Goal: Transaction & Acquisition: Book appointment/travel/reservation

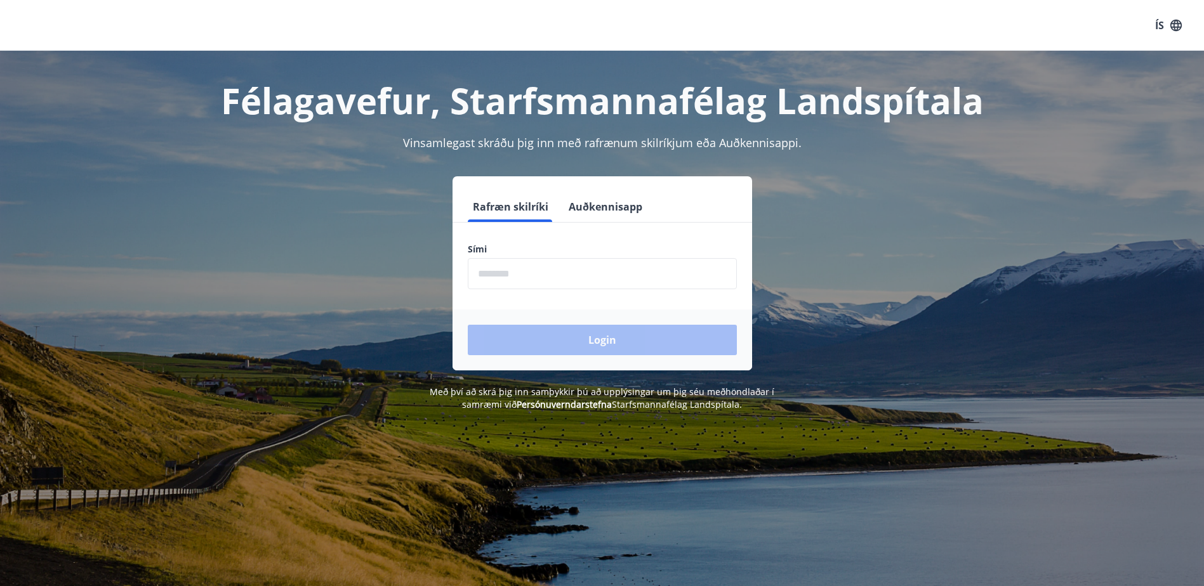
click at [499, 275] on input "phone" at bounding box center [602, 273] width 269 height 31
type input "********"
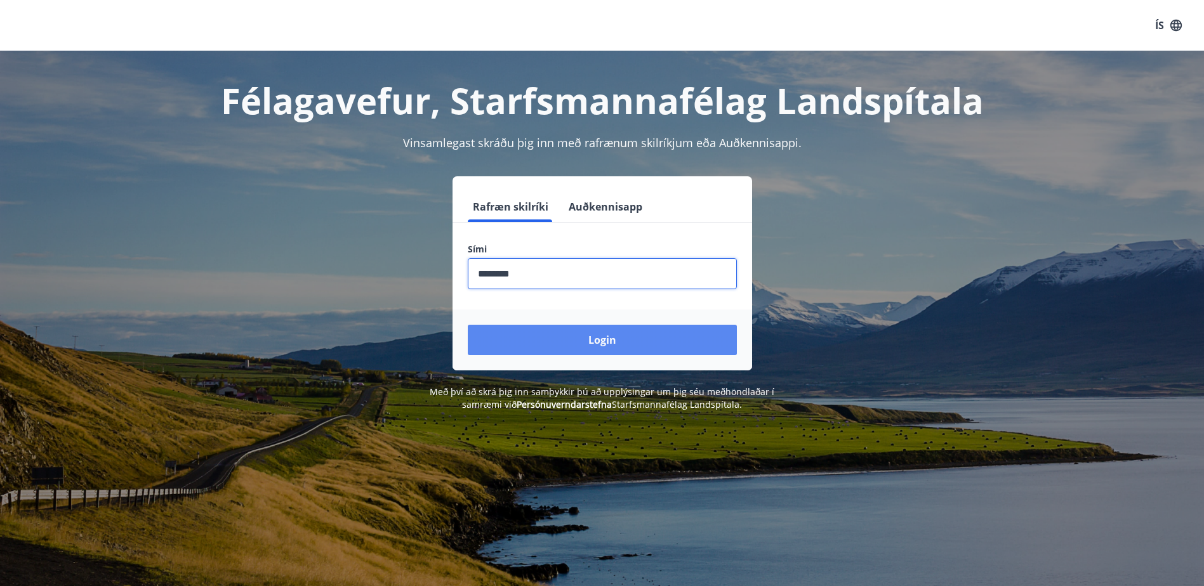
click at [598, 341] on button "Login" at bounding box center [602, 340] width 269 height 30
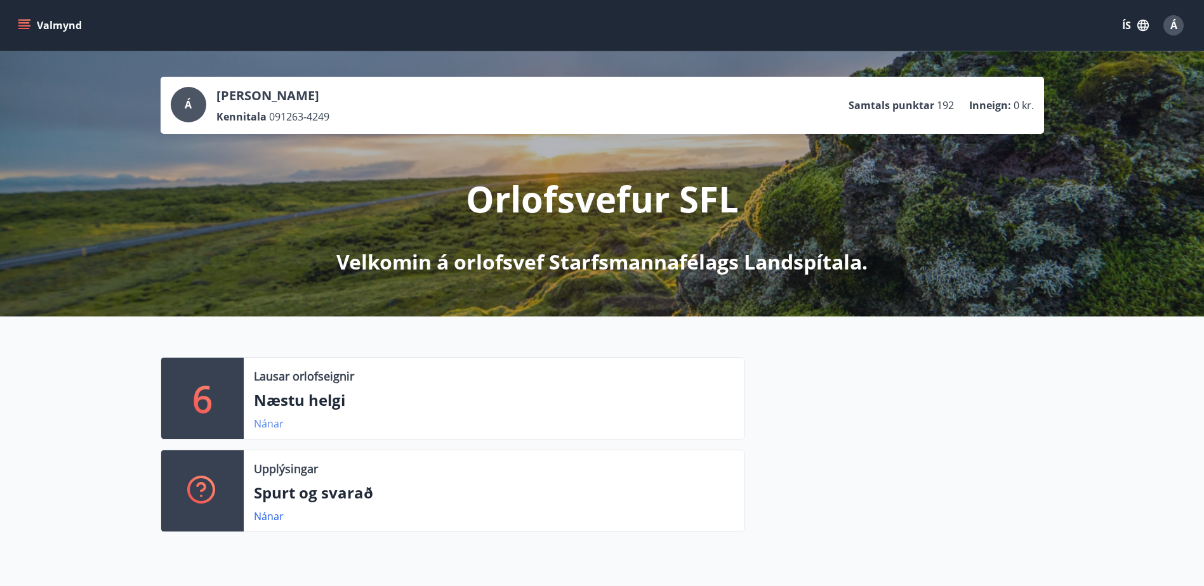
click at [269, 419] on link "Nánar" at bounding box center [269, 424] width 30 height 14
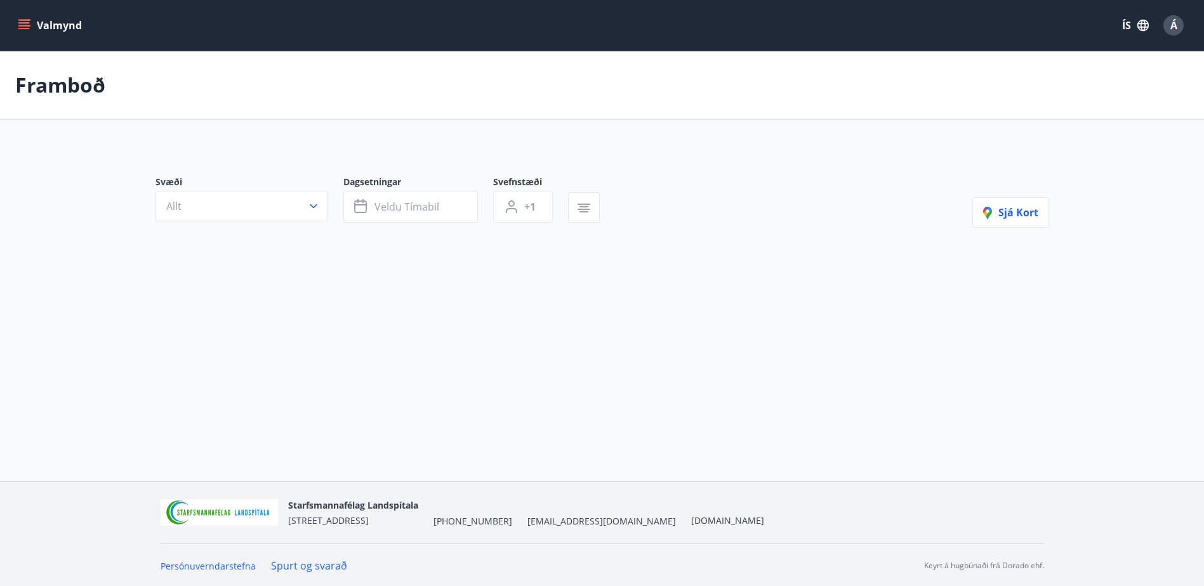
type input "*"
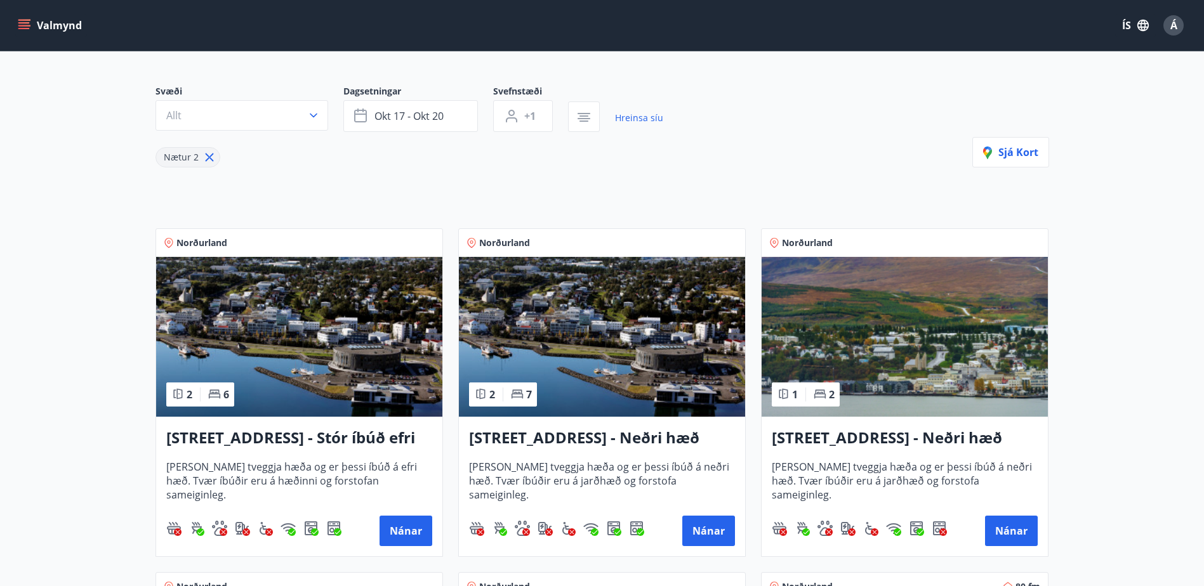
scroll to position [68, 0]
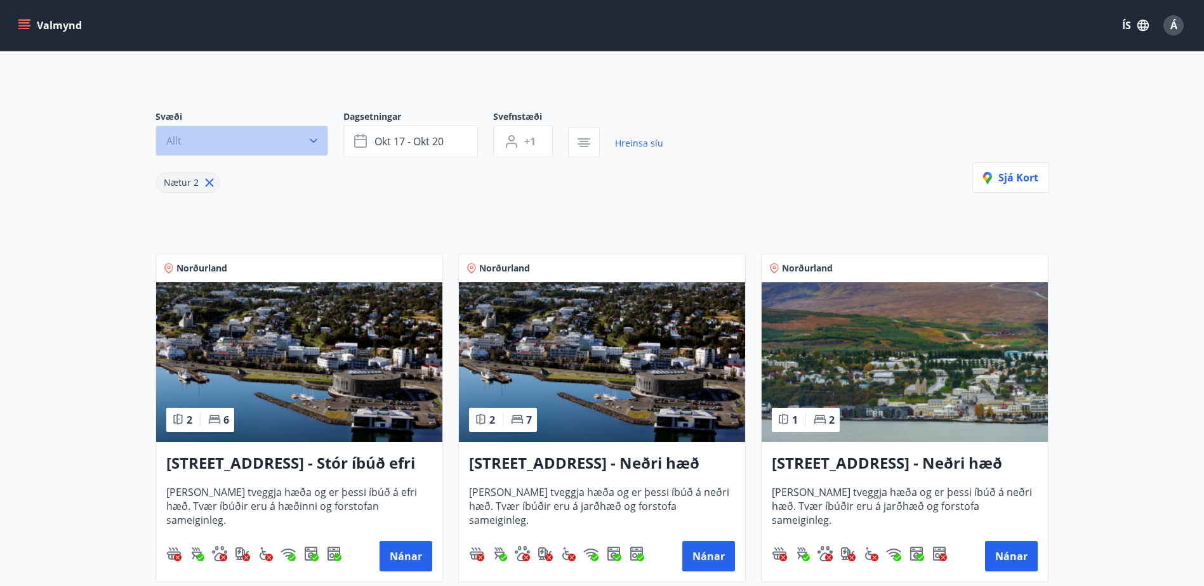
click at [315, 142] on icon "button" at bounding box center [313, 141] width 13 height 13
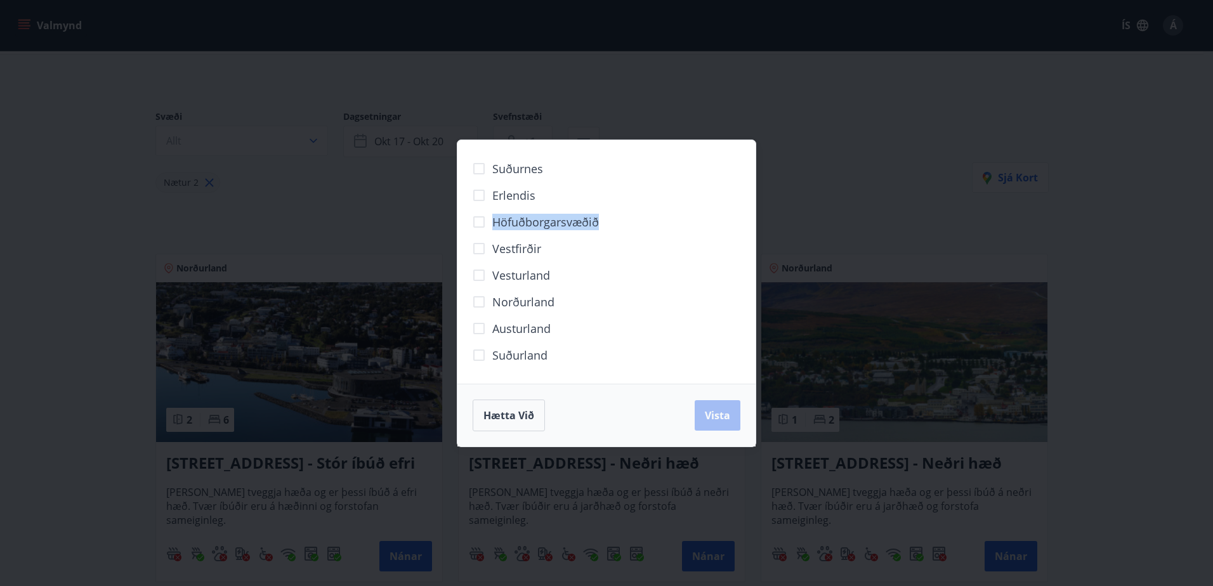
drag, startPoint x: 991, startPoint y: 208, endPoint x: 981, endPoint y: 200, distance: 12.2
click at [989, 205] on div "Suðurnes Erlendis Höfuðborgarsvæðið [GEOGRAPHIC_DATA] [GEOGRAPHIC_DATA] [GEOGRA…" at bounding box center [606, 293] width 1213 height 586
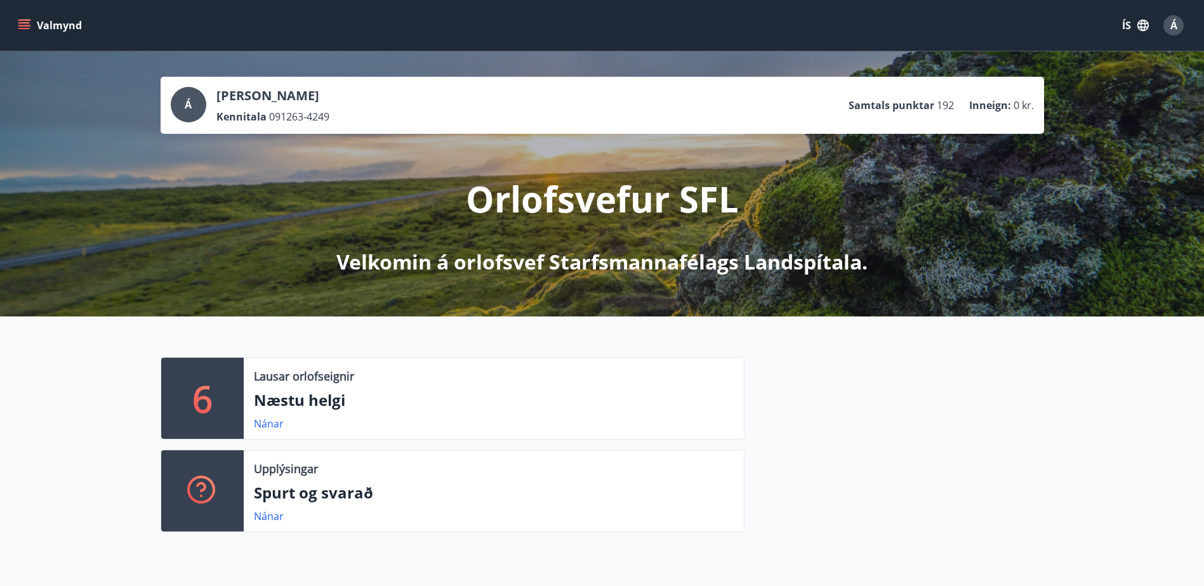
click at [23, 23] on icon "menu" at bounding box center [23, 22] width 11 height 1
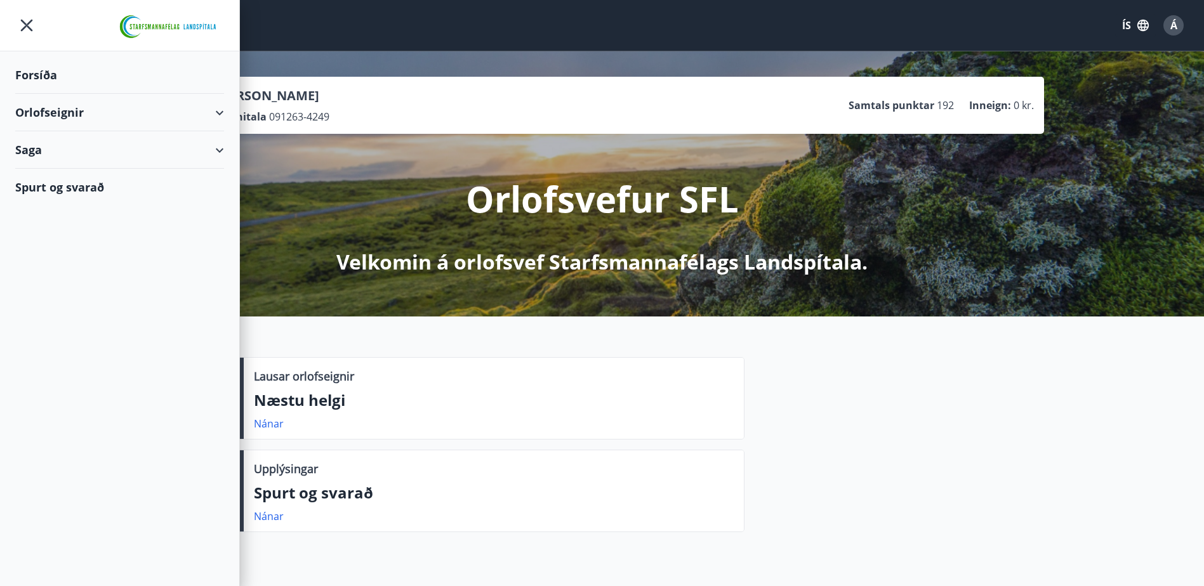
click at [213, 115] on div "Orlofseignir" at bounding box center [119, 112] width 209 height 37
click at [50, 145] on div "Framboð" at bounding box center [119, 144] width 188 height 27
